Goal: Task Accomplishment & Management: Manage account settings

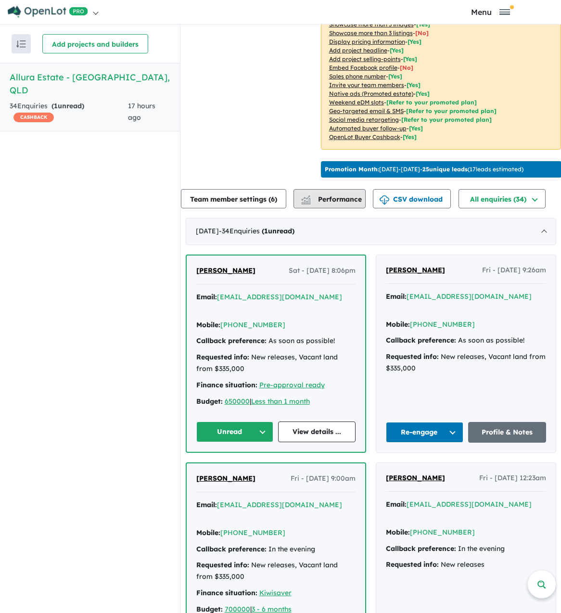
scroll to position [192, 0]
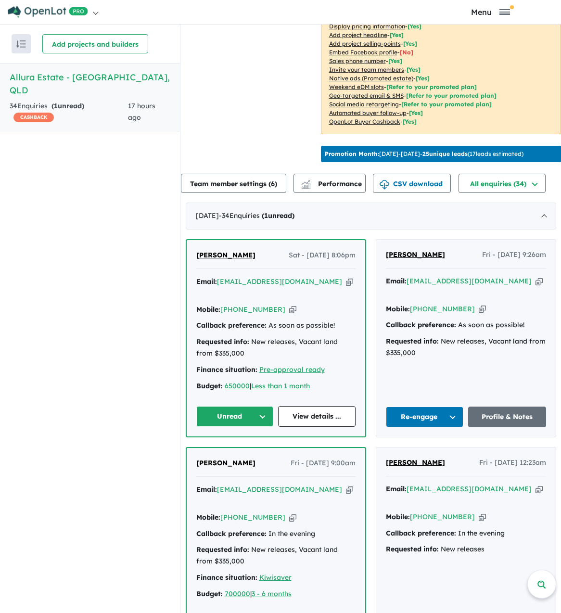
click at [224, 414] on button "Unread" at bounding box center [234, 416] width 77 height 21
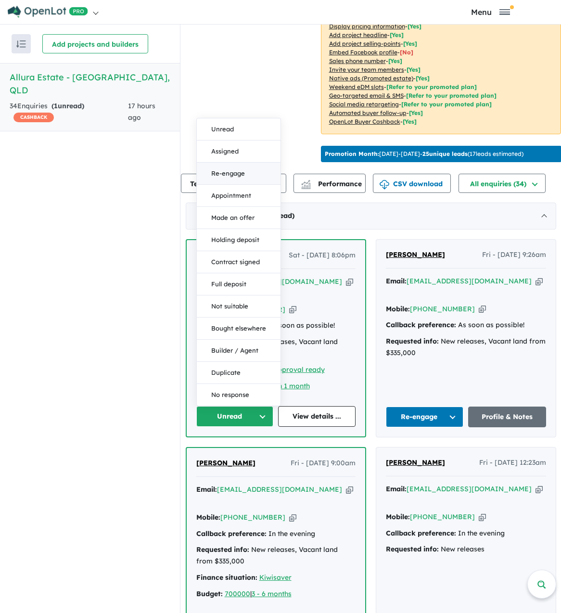
click at [239, 172] on button "Re-engage" at bounding box center [239, 174] width 84 height 22
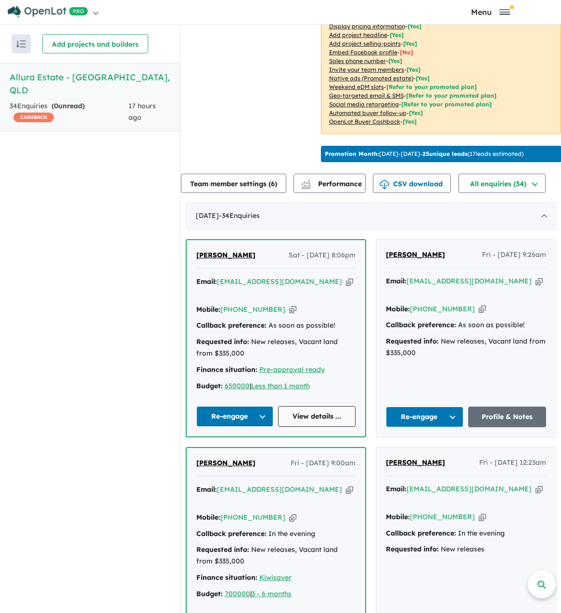
click at [321, 419] on link "View details ..." at bounding box center [316, 416] width 77 height 21
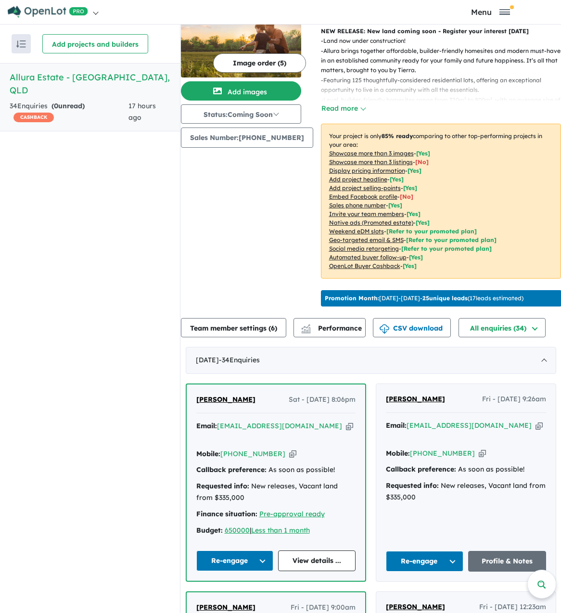
scroll to position [0, 0]
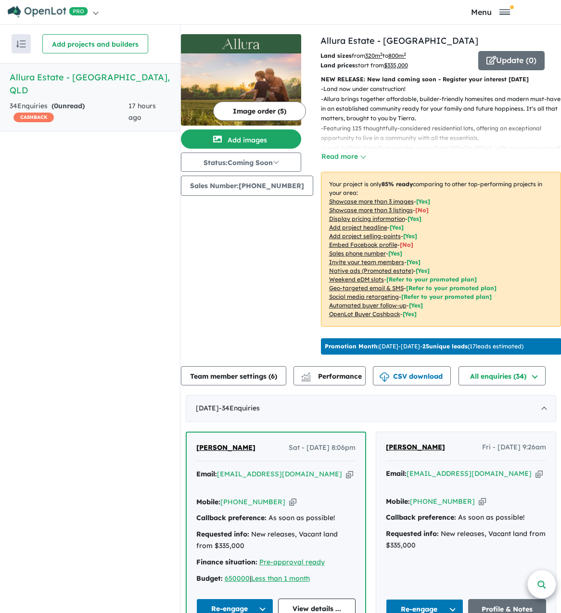
click at [546, 588] on link at bounding box center [541, 583] width 29 height 29
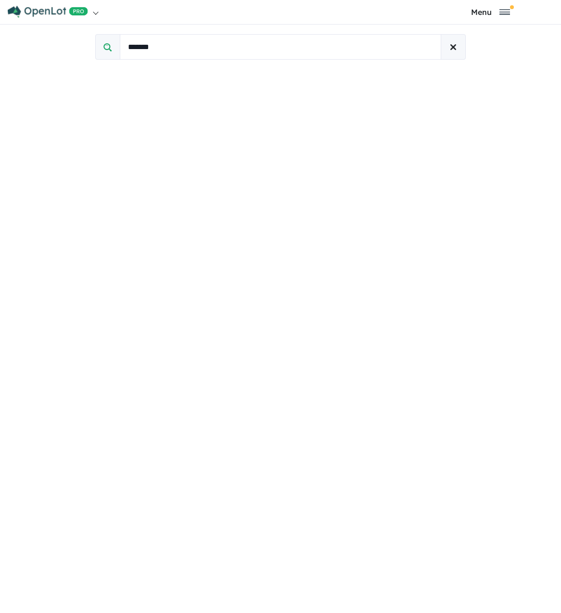
type input "*******"
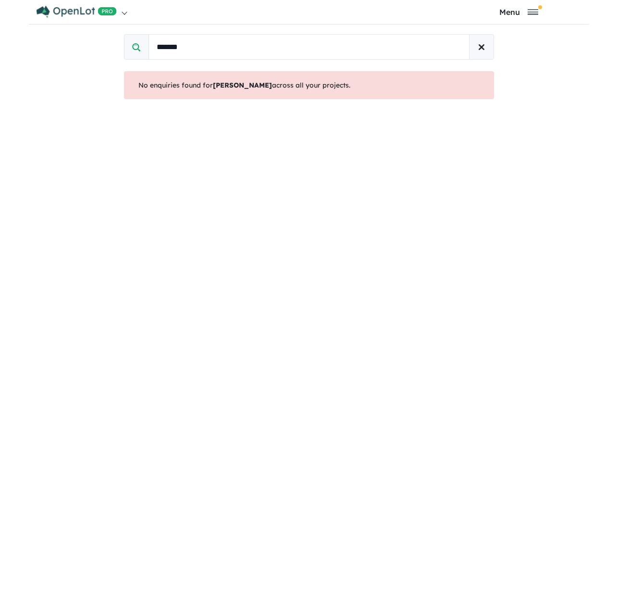
scroll to position [1, 0]
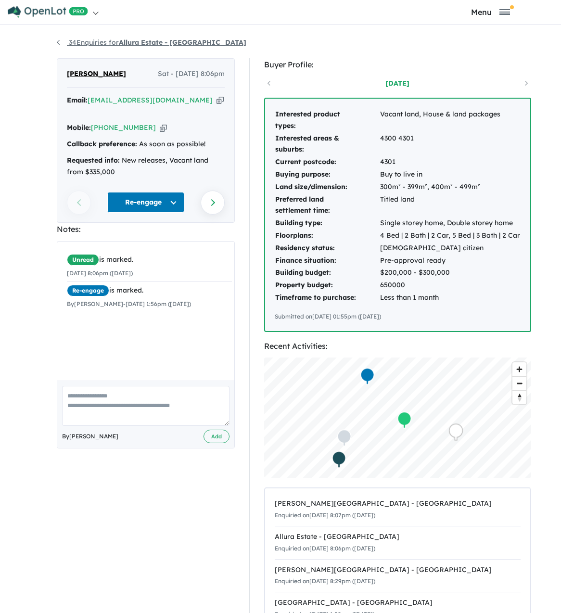
click at [88, 42] on link "34 Enquiries for Allura Estate - [GEOGRAPHIC_DATA]" at bounding box center [151, 42] width 189 height 9
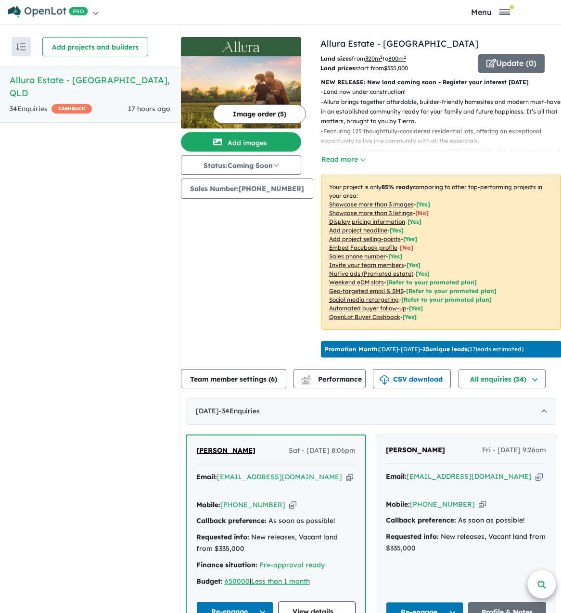
click at [545, 586] on link at bounding box center [541, 583] width 29 height 29
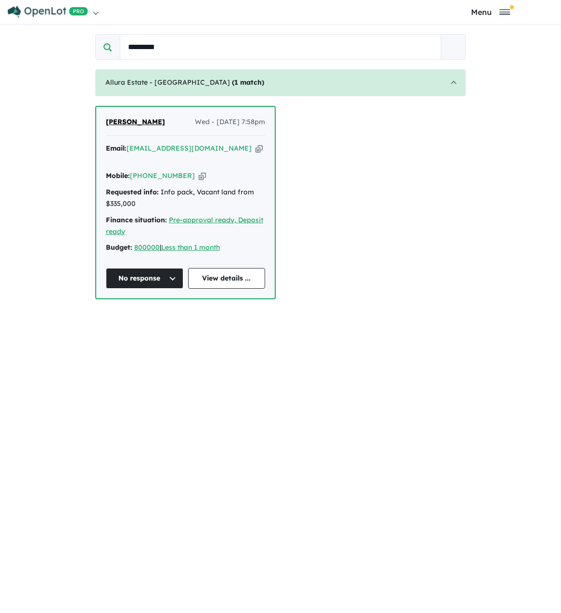
type input "*********"
click at [158, 123] on span "[PERSON_NAME]" at bounding box center [135, 121] width 59 height 9
